Goal: Find specific page/section: Find specific page/section

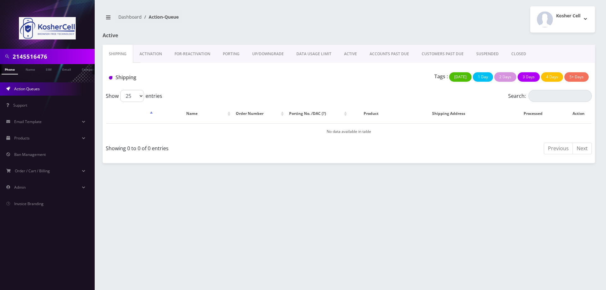
click at [149, 53] on link "Activation" at bounding box center [150, 54] width 35 height 18
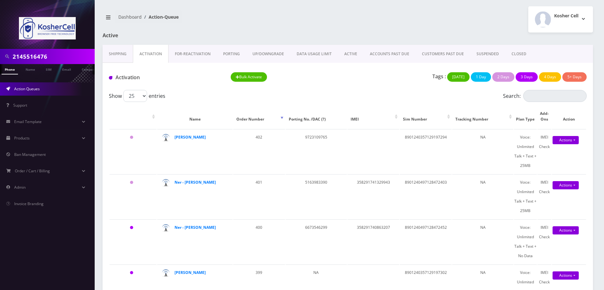
drag, startPoint x: 59, startPoint y: 60, endPoint x: 0, endPoint y: 53, distance: 59.7
click at [0, 53] on div "2145516476" at bounding box center [47, 56] width 95 height 15
click at [339, 56] on link "ACTIVE" at bounding box center [351, 54] width 26 height 18
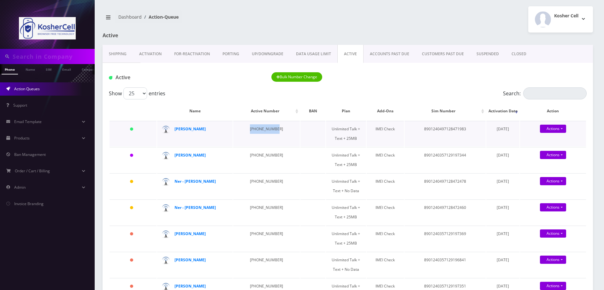
drag, startPoint x: 271, startPoint y: 129, endPoint x: 241, endPoint y: 129, distance: 29.7
click at [241, 129] on td "[PHONE_NUMBER]" at bounding box center [266, 134] width 67 height 26
copy td "[PHONE_NUMBER]"
